Goal: Information Seeking & Learning: Learn about a topic

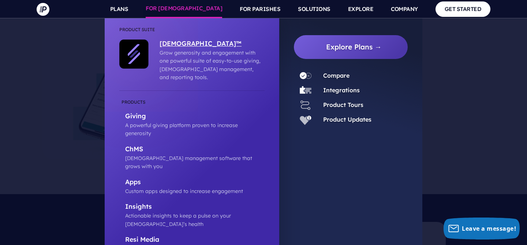
scroll to position [471, 0]
click at [171, 154] on p "[DEMOGRAPHIC_DATA] management software that grows with you" at bounding box center [194, 162] width 139 height 16
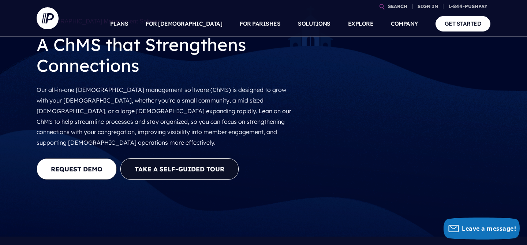
scroll to position [44, 0]
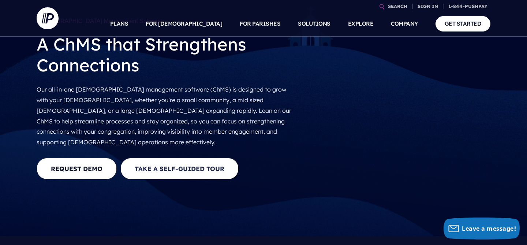
click at [173, 158] on button "Take a Self-guided Tour" at bounding box center [179, 169] width 118 height 22
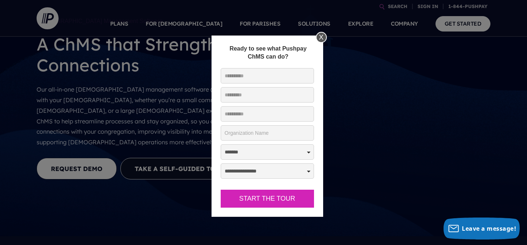
click at [320, 37] on div "X" at bounding box center [321, 37] width 11 height 11
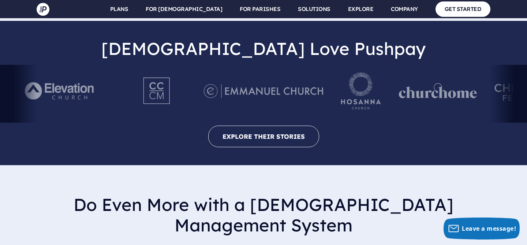
scroll to position [1596, 0]
